Goal: Navigation & Orientation: Find specific page/section

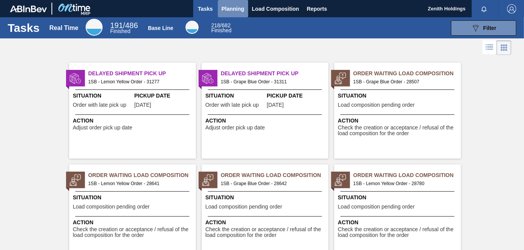
click at [235, 11] on span "Planning" at bounding box center [233, 8] width 23 height 9
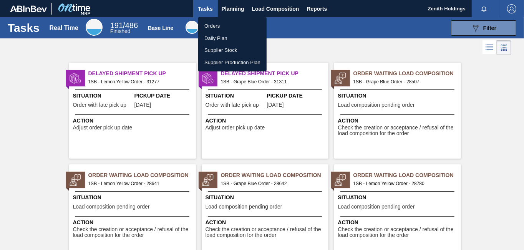
click at [214, 26] on li "Orders" at bounding box center [232, 26] width 68 height 12
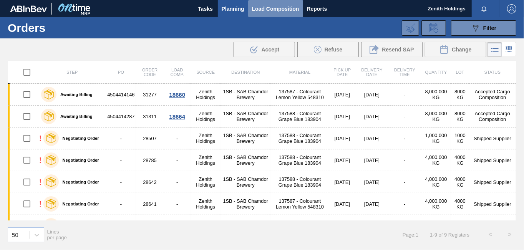
click at [252, 8] on span "Load Composition" at bounding box center [275, 8] width 47 height 9
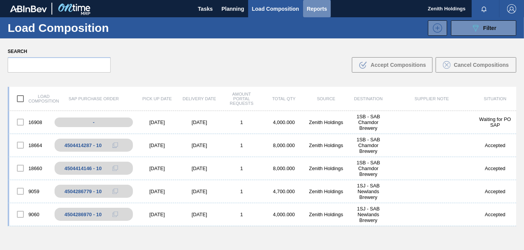
click at [313, 11] on span "Reports" at bounding box center [317, 8] width 20 height 9
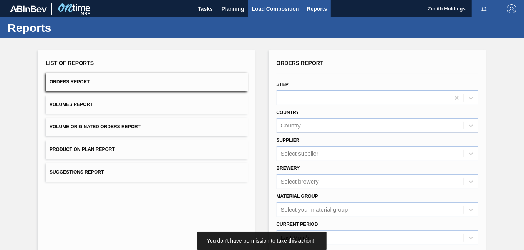
click at [281, 6] on span "Load Composition" at bounding box center [275, 8] width 47 height 9
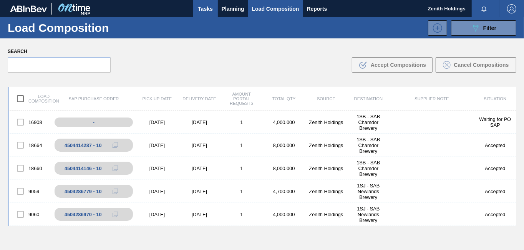
click at [207, 9] on span "Tasks" at bounding box center [205, 8] width 17 height 9
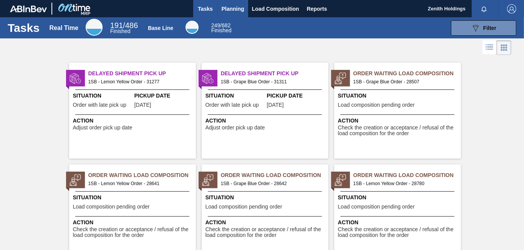
click at [232, 9] on span "Planning" at bounding box center [233, 8] width 23 height 9
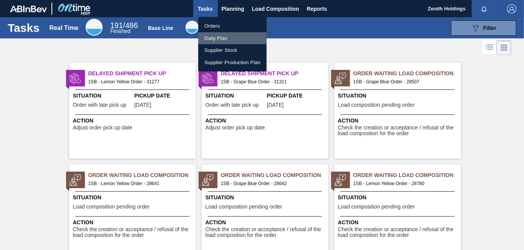
click at [215, 35] on li "Daily Plan" at bounding box center [232, 38] width 68 height 12
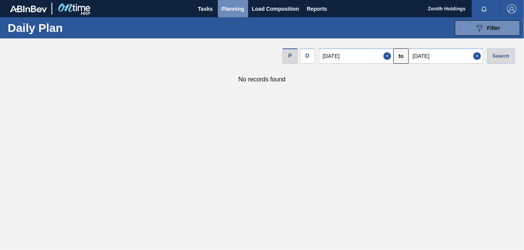
click at [230, 8] on span "Planning" at bounding box center [233, 8] width 23 height 9
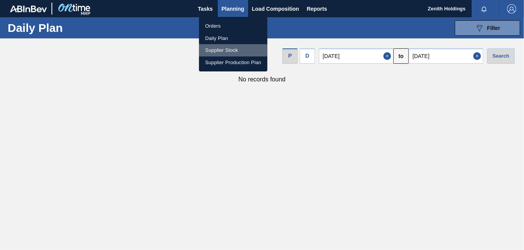
click at [218, 50] on li "Supplier Stock" at bounding box center [233, 50] width 68 height 12
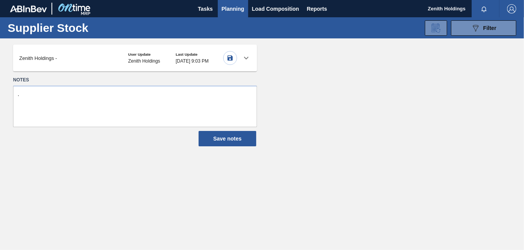
click at [229, 8] on span "Planning" at bounding box center [233, 8] width 23 height 9
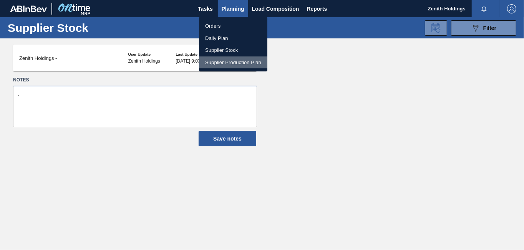
click at [225, 64] on li "Supplier Production Plan" at bounding box center [233, 62] width 68 height 12
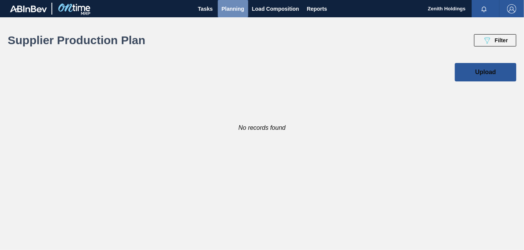
click at [232, 8] on span "Planning" at bounding box center [233, 8] width 23 height 9
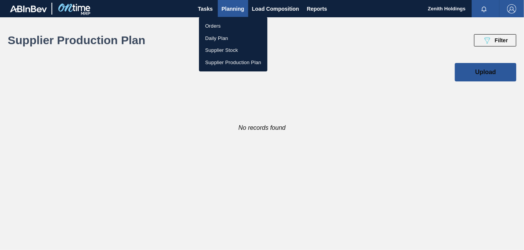
click at [217, 27] on li "Orders" at bounding box center [233, 26] width 68 height 12
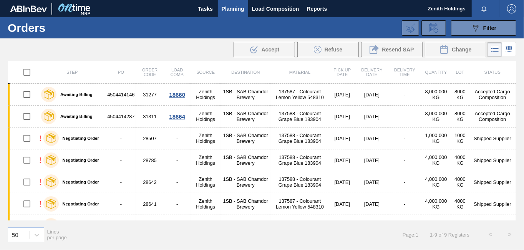
click at [496, 50] on icon at bounding box center [494, 49] width 9 height 9
click at [507, 46] on icon at bounding box center [508, 49] width 9 height 9
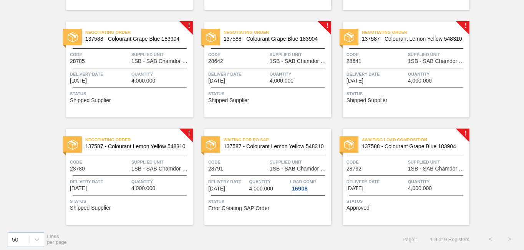
scroll to position [159, 0]
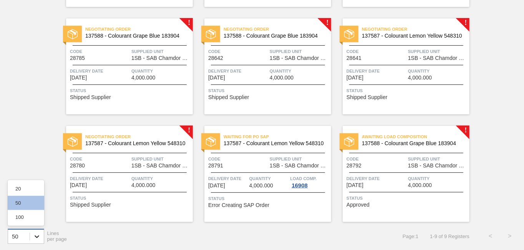
click at [36, 237] on icon at bounding box center [37, 236] width 5 height 3
click at [26, 218] on div "100" at bounding box center [26, 217] width 36 height 14
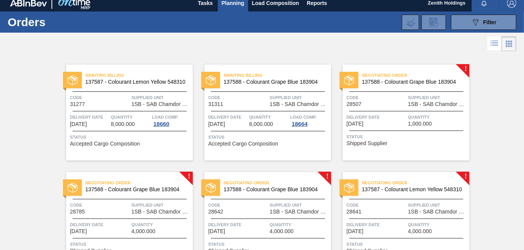
scroll to position [0, 0]
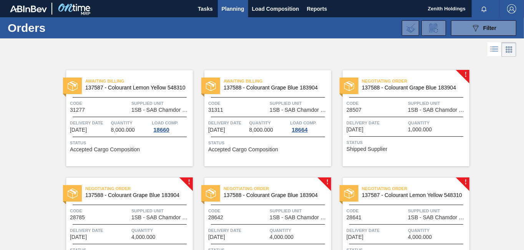
click at [492, 46] on icon at bounding box center [494, 49] width 9 height 9
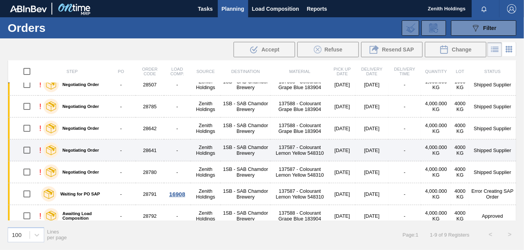
scroll to position [59, 0]
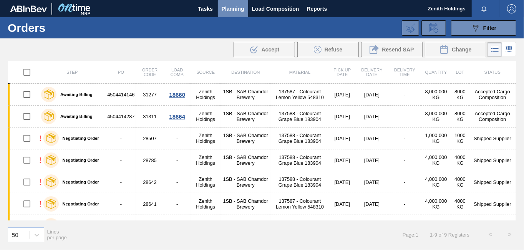
click at [238, 6] on span "Planning" at bounding box center [233, 8] width 23 height 9
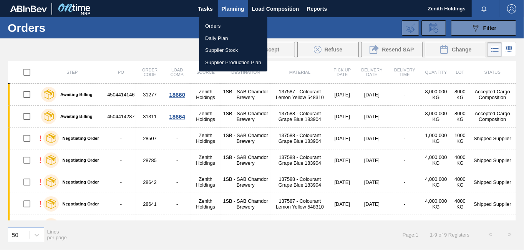
click at [214, 27] on li "Orders" at bounding box center [233, 26] width 68 height 12
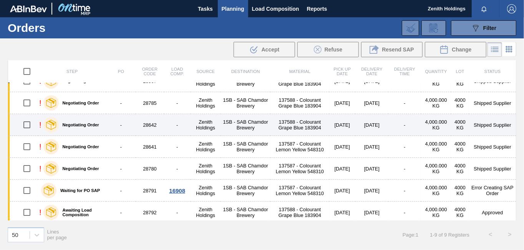
scroll to position [59, 0]
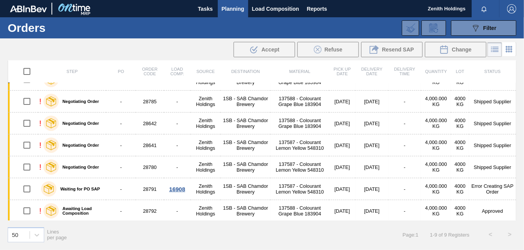
click at [509, 49] on icon at bounding box center [508, 49] width 9 height 9
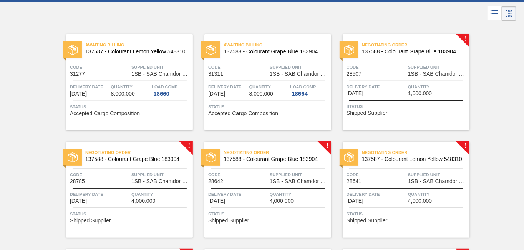
scroll to position [0, 0]
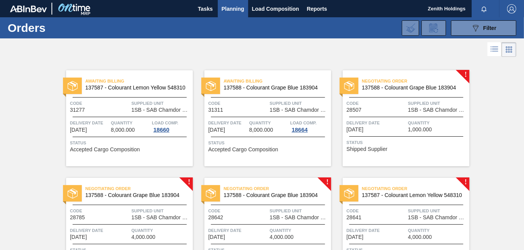
click at [493, 51] on icon at bounding box center [494, 49] width 9 height 9
